Goal: Find specific page/section: Find specific page/section

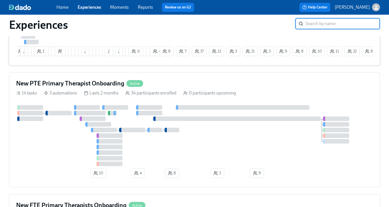
scroll to position [177, 0]
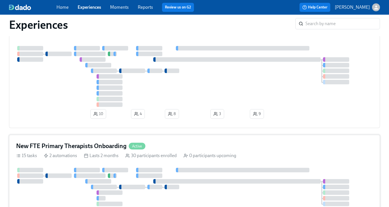
click at [197, 142] on div "New FTE Primary Therapists Onboarding Active 15 tasks 2 automations Lasts 2 mon…" at bounding box center [194, 189] width 371 height 109
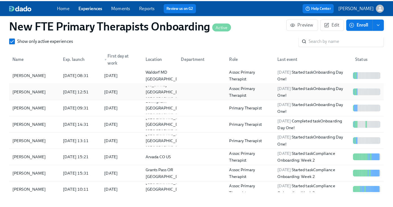
scroll to position [432, 0]
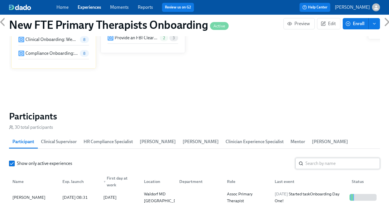
click at [333, 164] on input "search" at bounding box center [342, 163] width 74 height 11
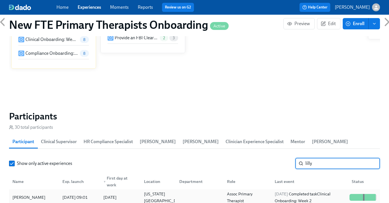
type input "lilly"
click at [41, 195] on div "[PERSON_NAME]" at bounding box center [29, 197] width 38 height 7
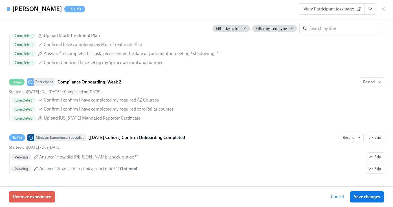
scroll to position [1088, 0]
